Goal: Entertainment & Leisure: Consume media (video, audio)

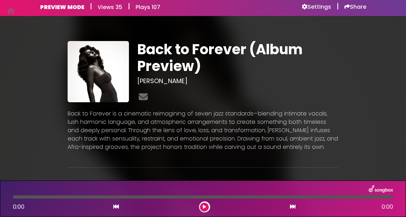
scroll to position [39, 0]
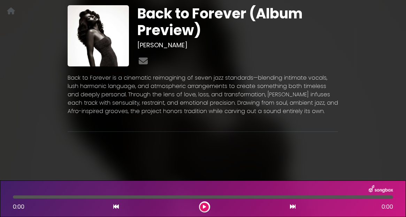
click at [211, 138] on div "Back to Forever (Album Preview) [PERSON_NAME]" at bounding box center [202, 72] width 278 height 134
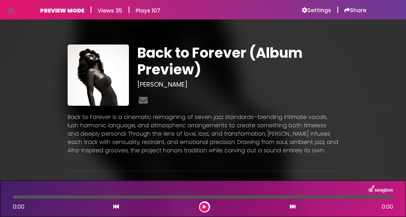
click at [106, 10] on h6 "Views 35" at bounding box center [109, 10] width 25 height 7
click at [130, 9] on div "PREVIEW MODE | Views 35 | Plays 107" at bounding box center [100, 10] width 120 height 8
click at [66, 10] on h6 "PREVIEW MODE" at bounding box center [62, 10] width 44 height 7
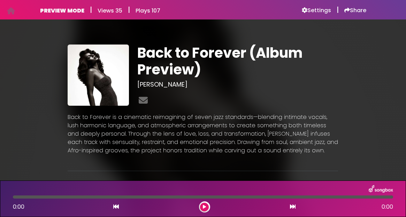
scroll to position [39, 0]
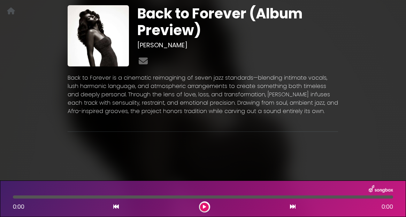
click at [204, 209] on icon at bounding box center [204, 207] width 3 height 4
click at [206, 206] on button at bounding box center [204, 207] width 9 height 9
click at [205, 209] on button at bounding box center [204, 207] width 9 height 9
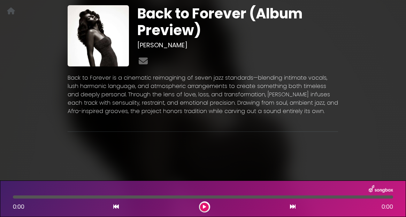
scroll to position [0, 0]
